Goal: Information Seeking & Learning: Learn about a topic

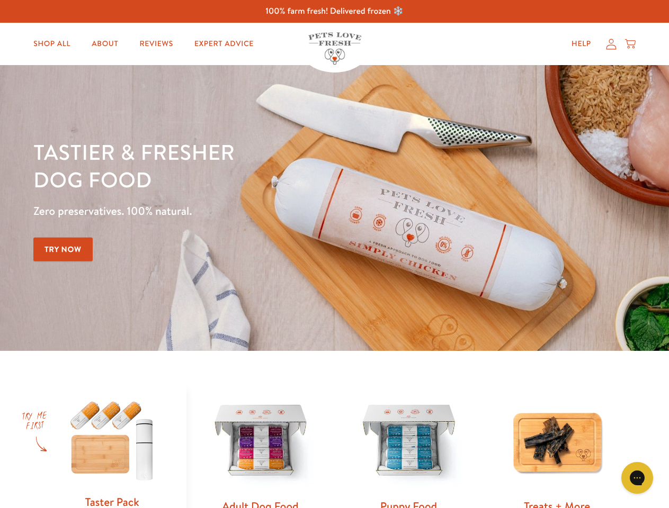
click at [334, 254] on div "Tastier & fresher dog food Zero preservatives. 100% natural. Try Now" at bounding box center [233, 208] width 401 height 140
click at [637, 478] on icon "Open gorgias live chat" at bounding box center [637, 478] width 10 height 10
